Goal: Information Seeking & Learning: Learn about a topic

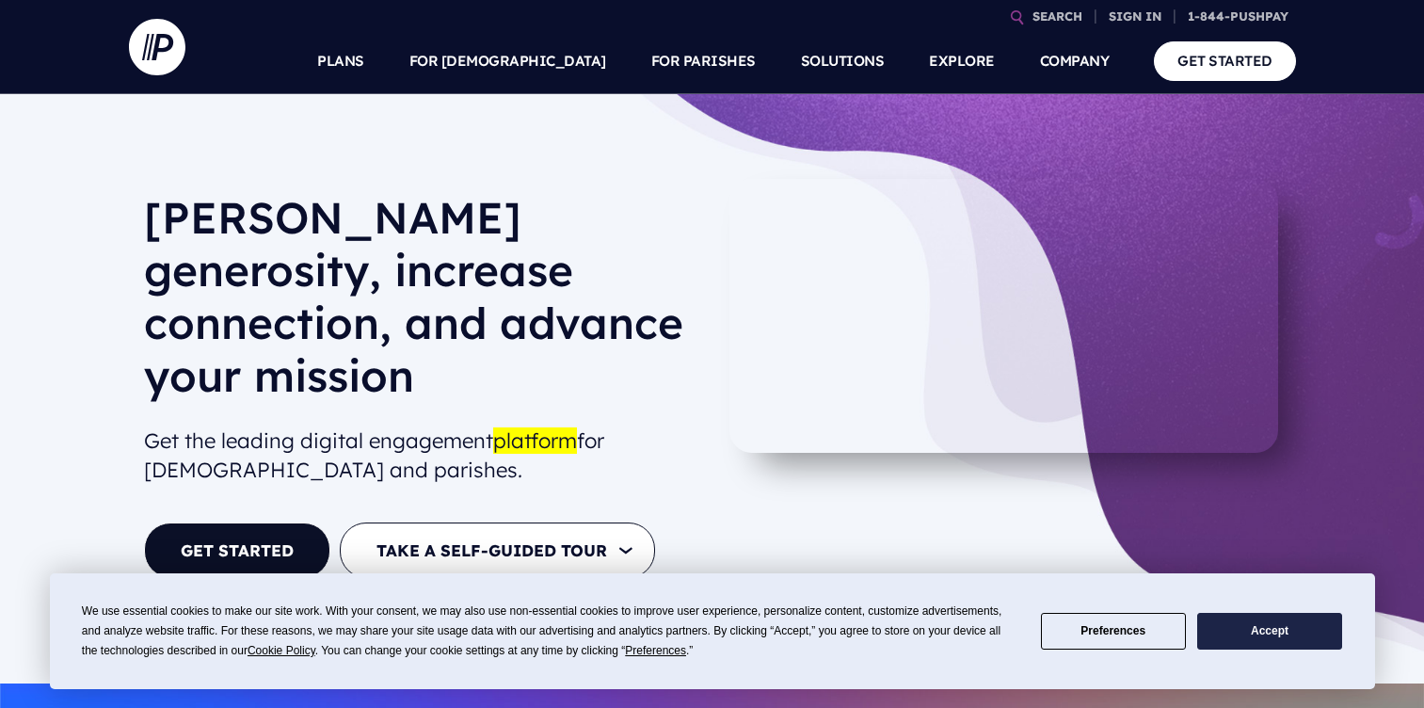
click at [1248, 631] on button "Accept" at bounding box center [1269, 631] width 145 height 37
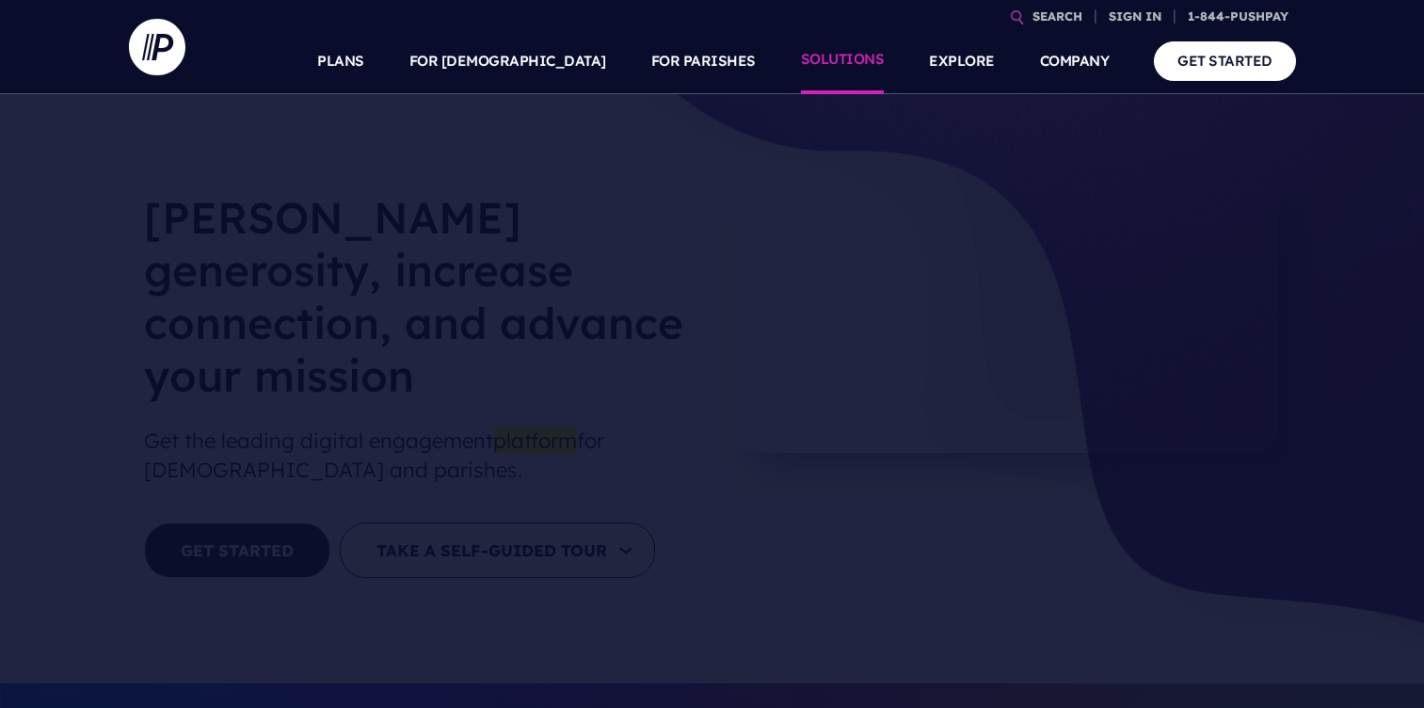
click at [862, 58] on link "SOLUTIONS" at bounding box center [843, 61] width 84 height 66
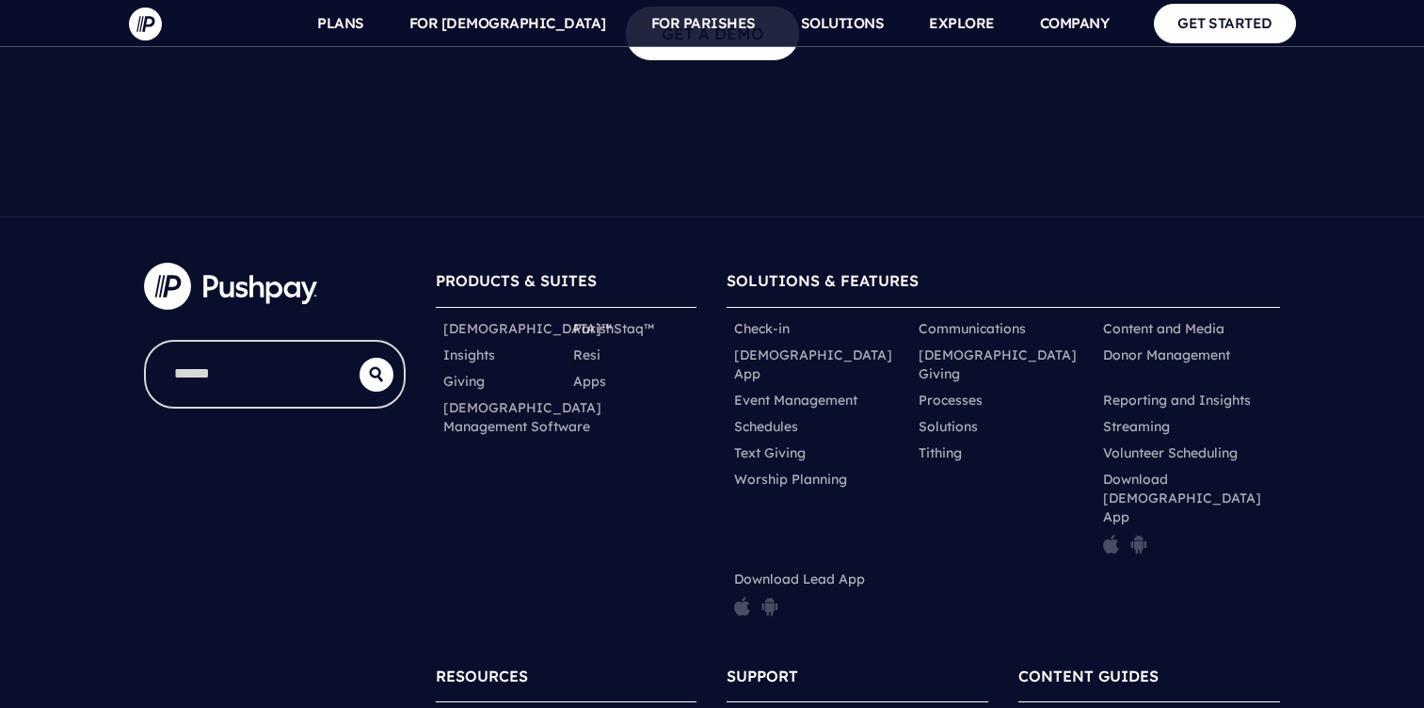
scroll to position [4047, 0]
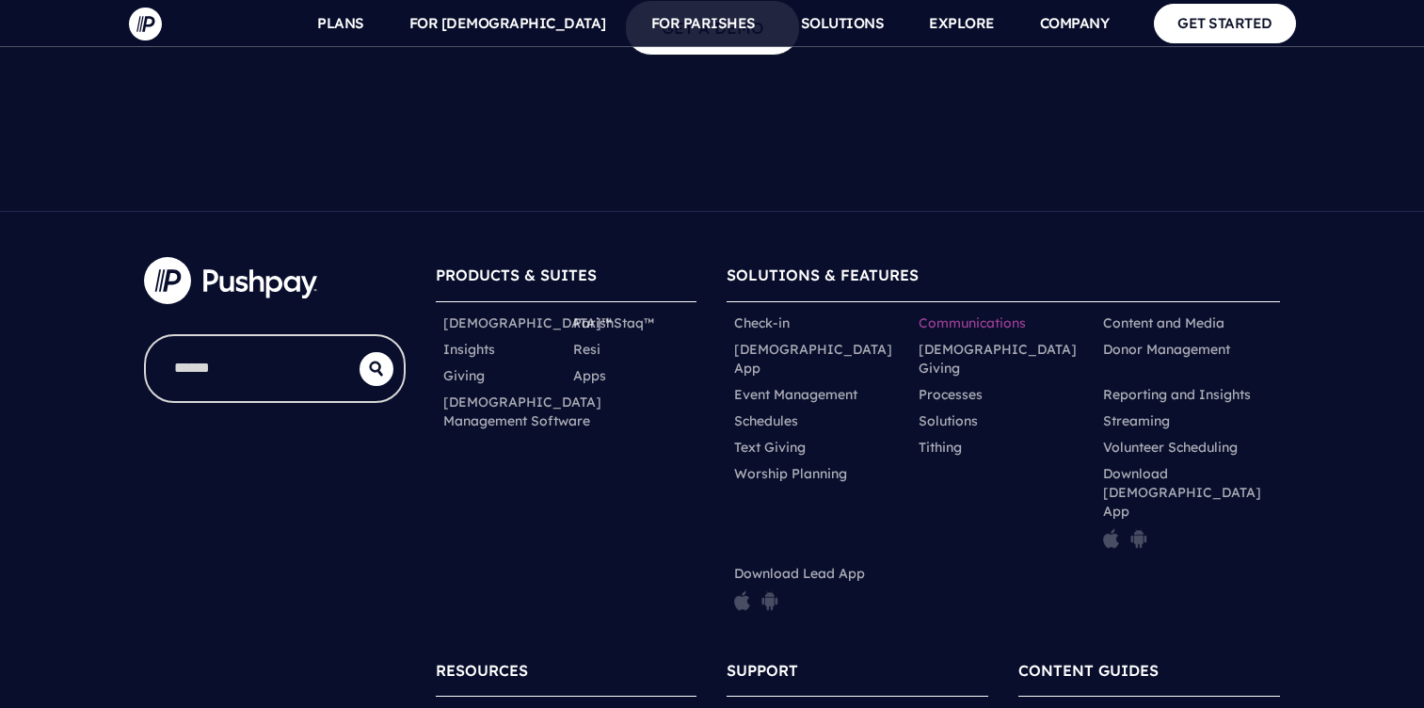
click at [949, 313] on link "Communications" at bounding box center [972, 322] width 107 height 19
